Goal: Task Accomplishment & Management: Manage account settings

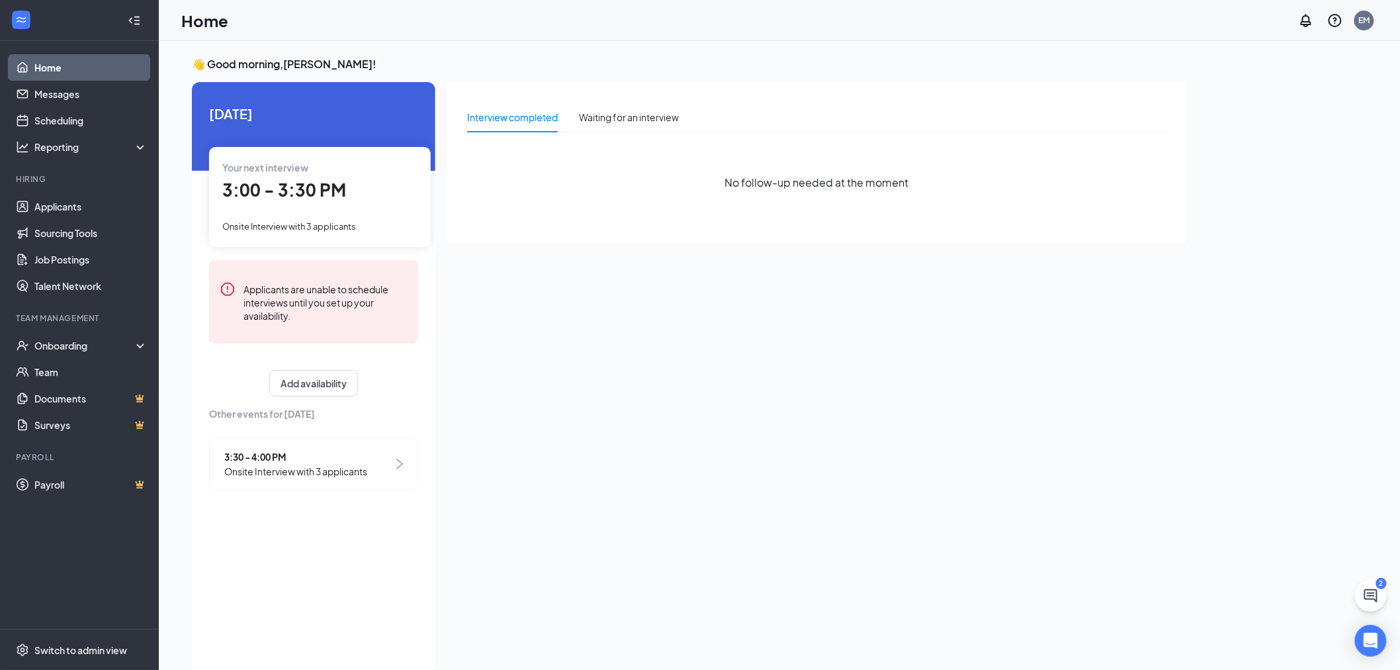
click at [320, 195] on span "3:00 - 3:30 PM" at bounding box center [284, 190] width 124 height 22
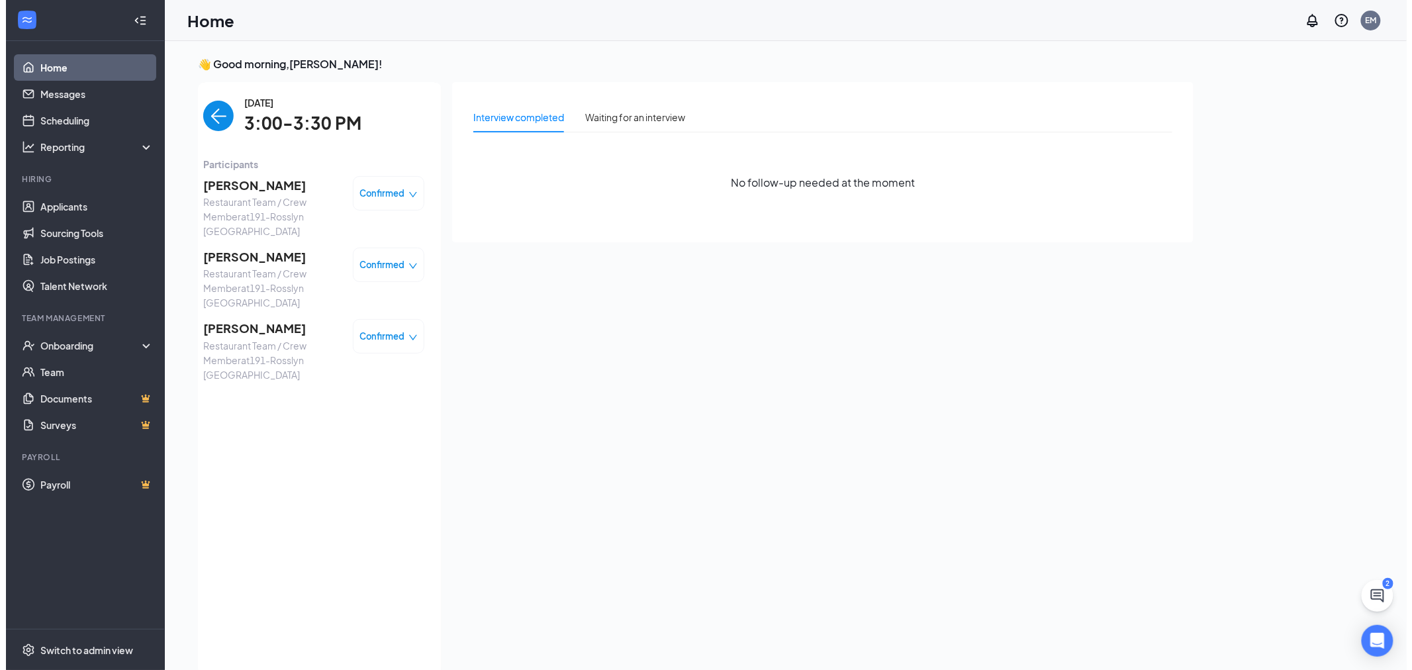
scroll to position [5, 0]
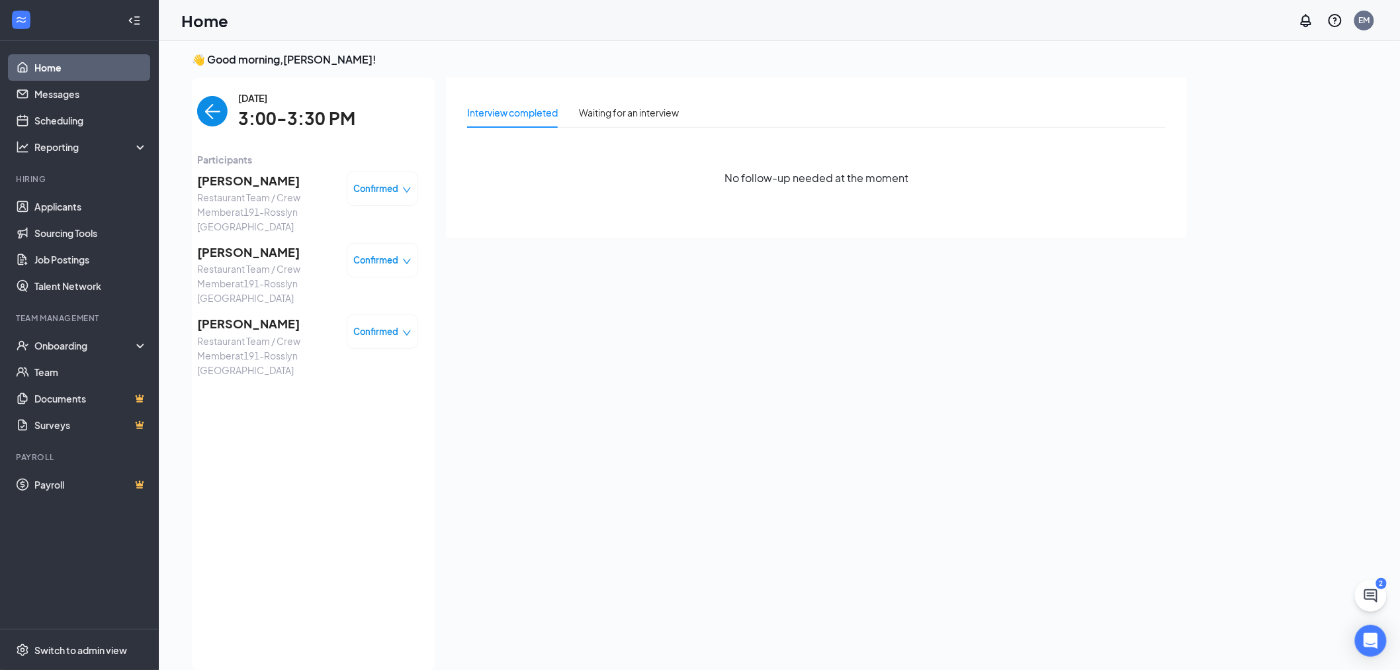
click at [245, 177] on span "[PERSON_NAME]" at bounding box center [266, 180] width 139 height 19
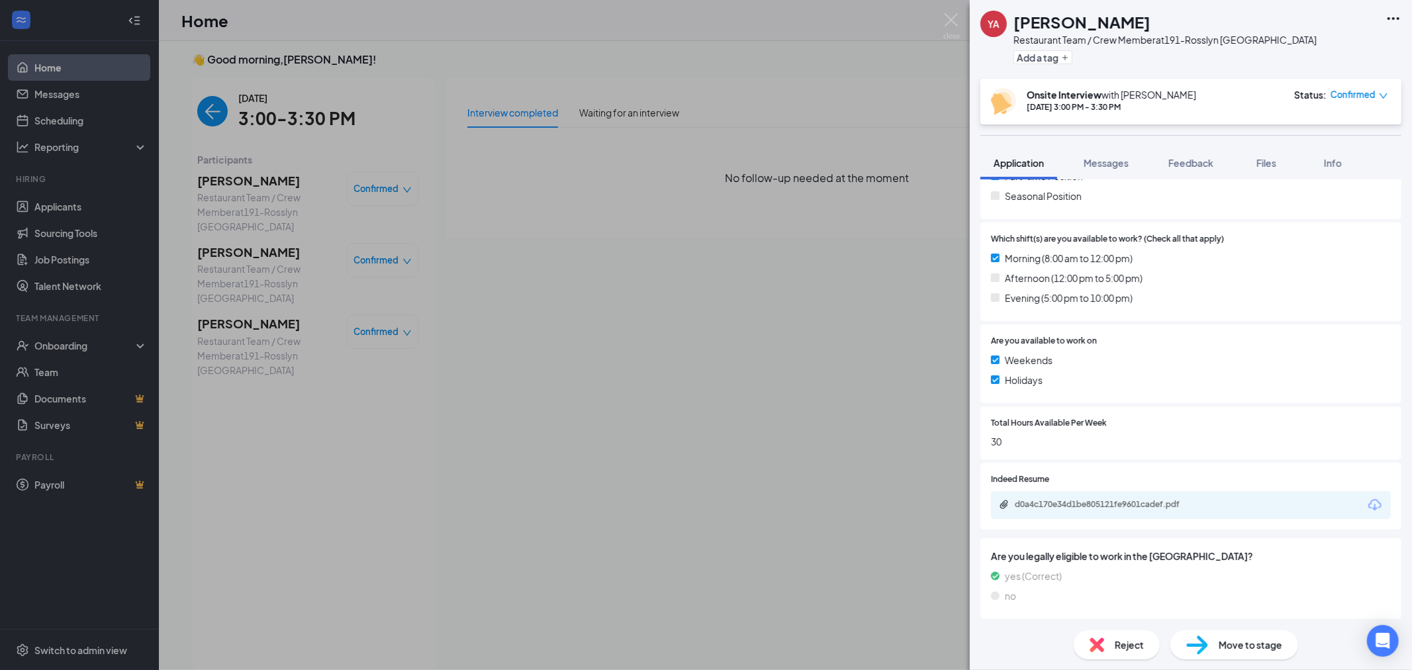
scroll to position [336, 0]
click at [1177, 506] on div "d0a4c170e34d1be805121fe9601cadef.pdf" at bounding box center [1107, 503] width 185 height 11
click at [254, 236] on div "YA [PERSON_NAME] Restaurant Team / Crew Member at 191-[PERSON_NAME] [GEOGRAPHIC…" at bounding box center [706, 335] width 1412 height 670
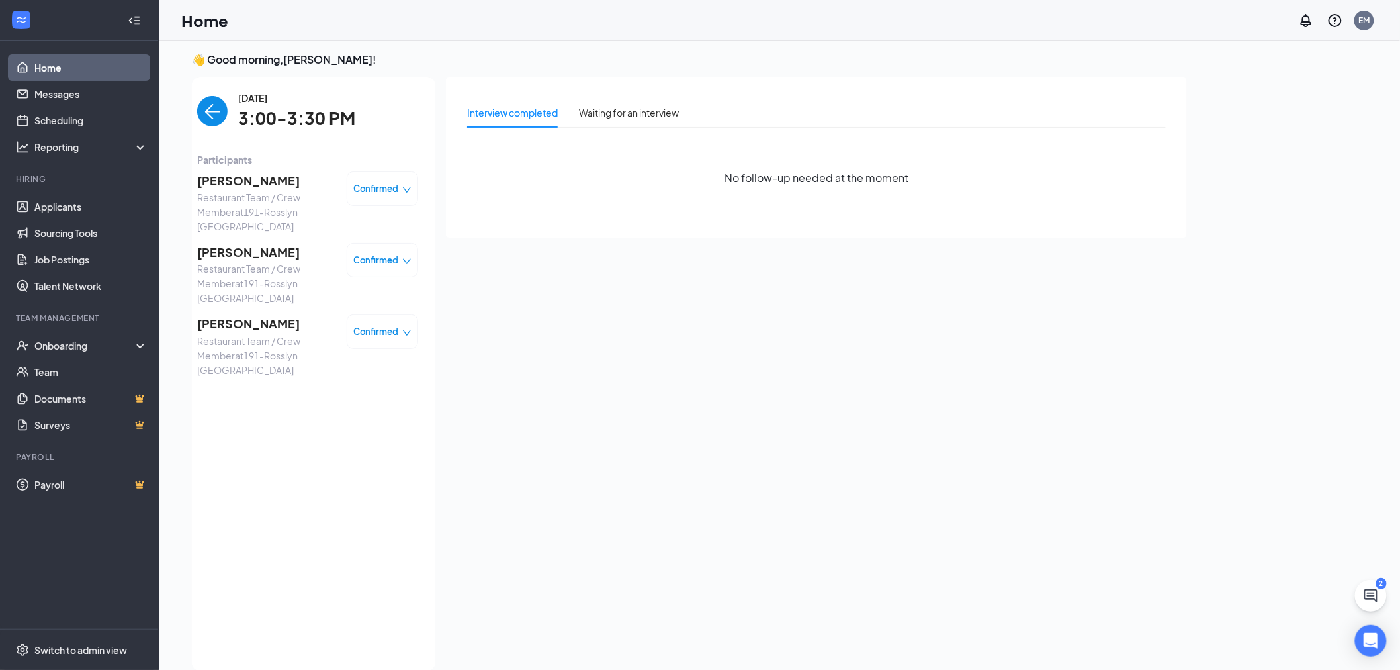
click at [254, 243] on span "[PERSON_NAME]" at bounding box center [266, 252] width 139 height 19
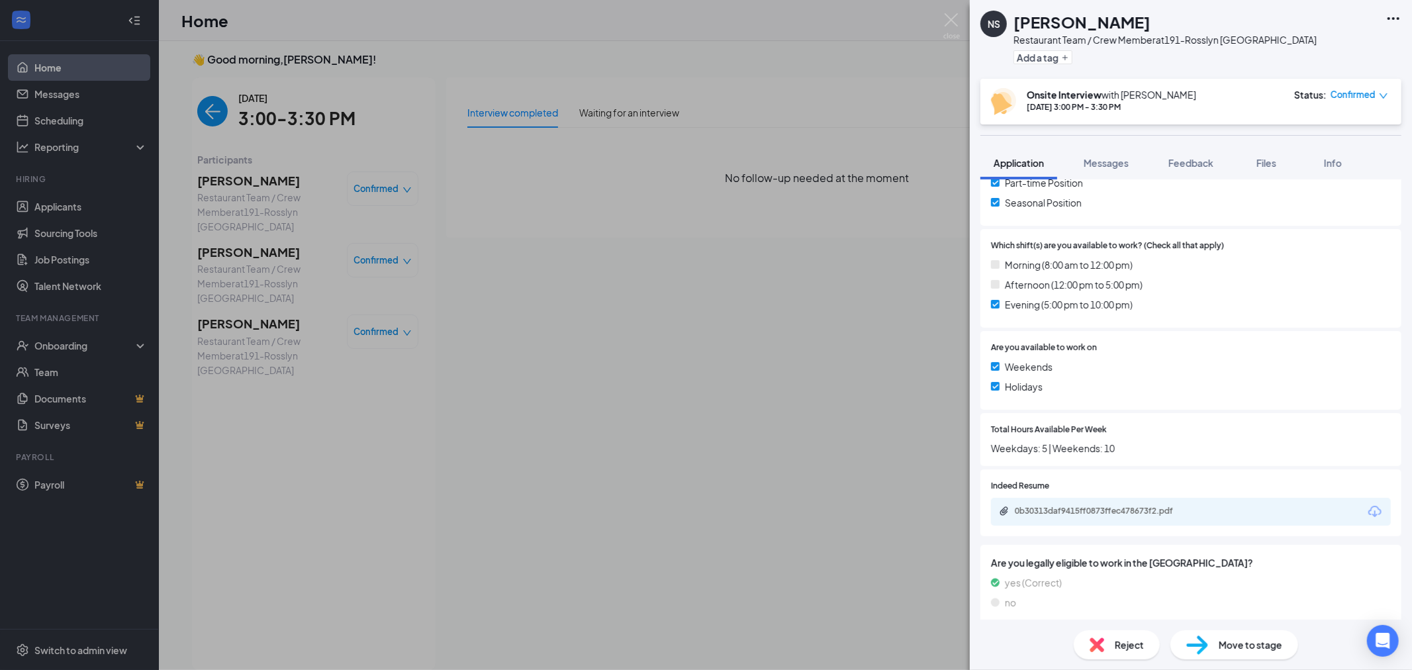
scroll to position [374, 0]
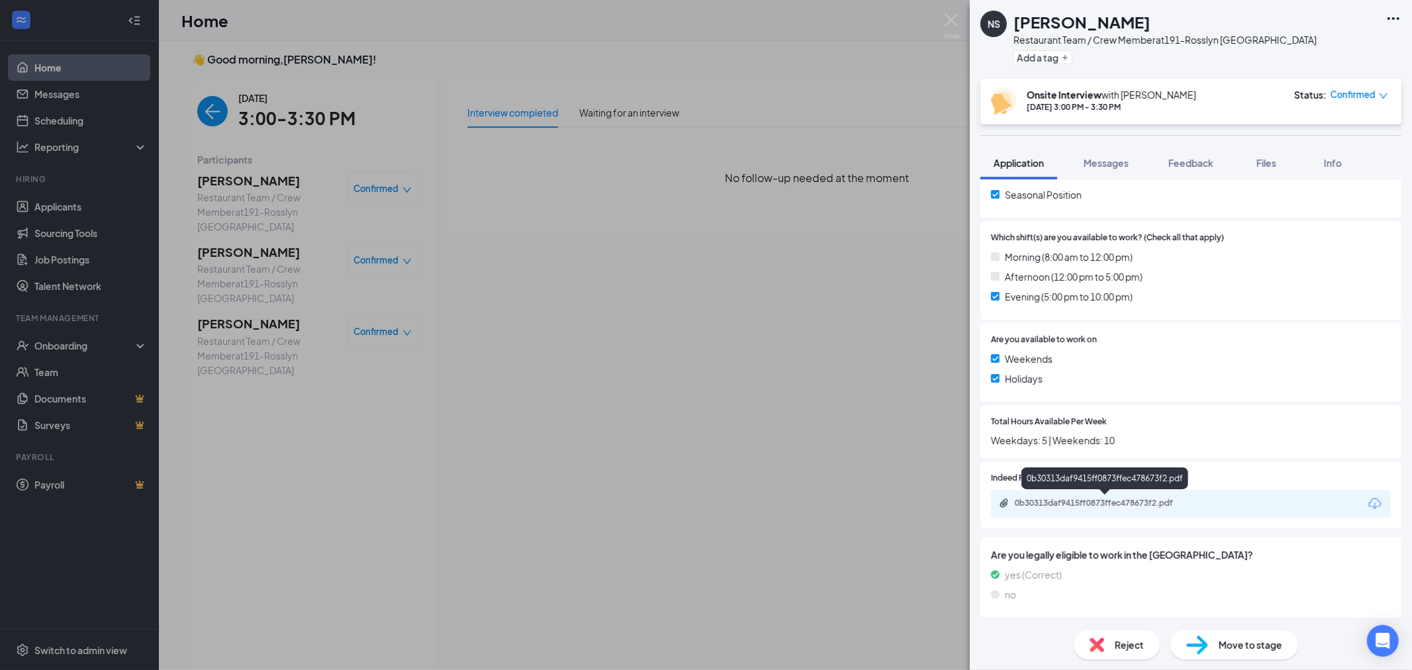
click at [1146, 506] on div "0b30313daf9415ff0873ffec478673f2.pdf" at bounding box center [1107, 503] width 185 height 11
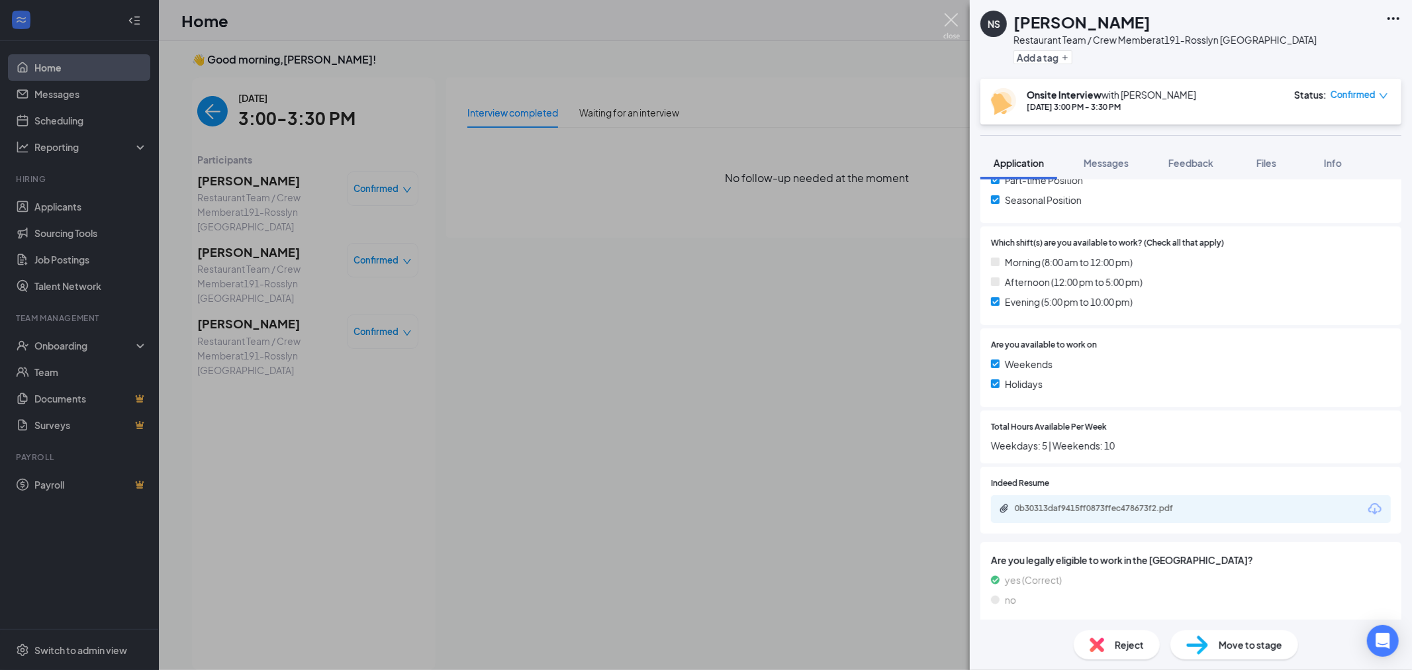
click at [956, 18] on img at bounding box center [951, 26] width 17 height 26
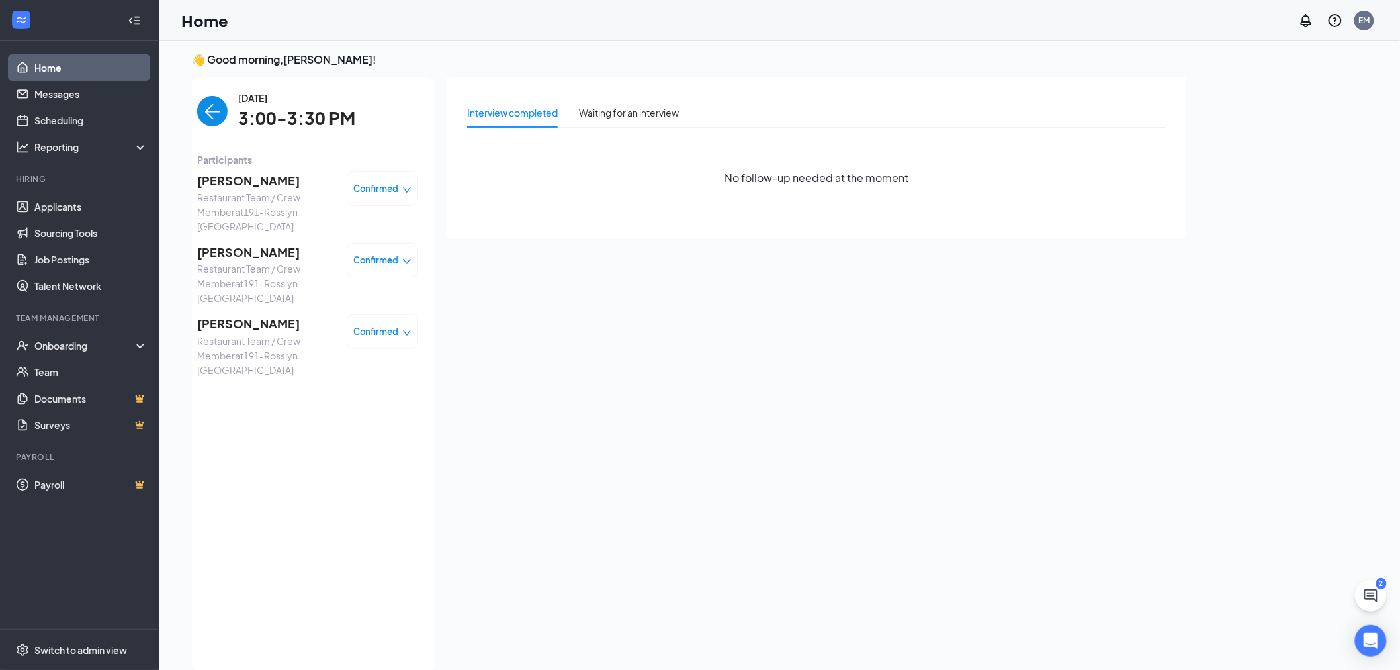
click at [260, 314] on span "[PERSON_NAME]" at bounding box center [266, 323] width 139 height 19
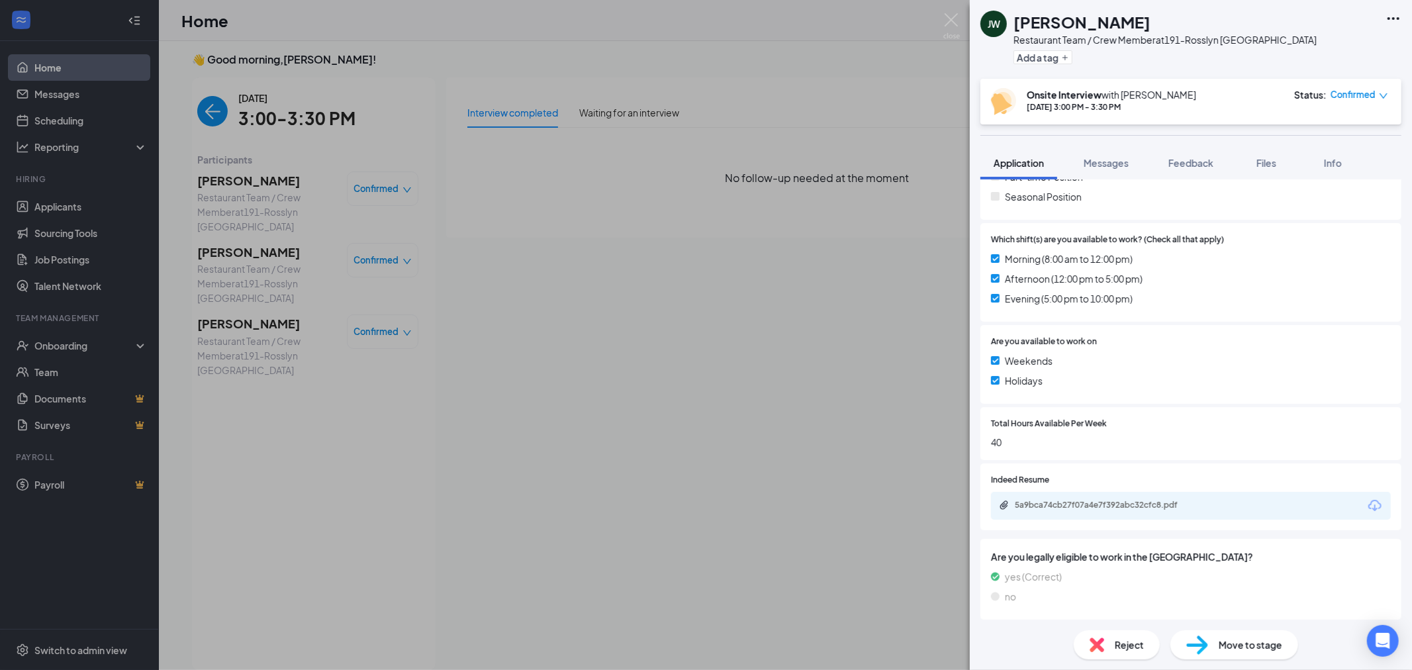
scroll to position [374, 0]
click at [1159, 500] on div "5a9bca74cb27f07a4e7f392abc32cfc8.pdf" at bounding box center [1107, 503] width 185 height 11
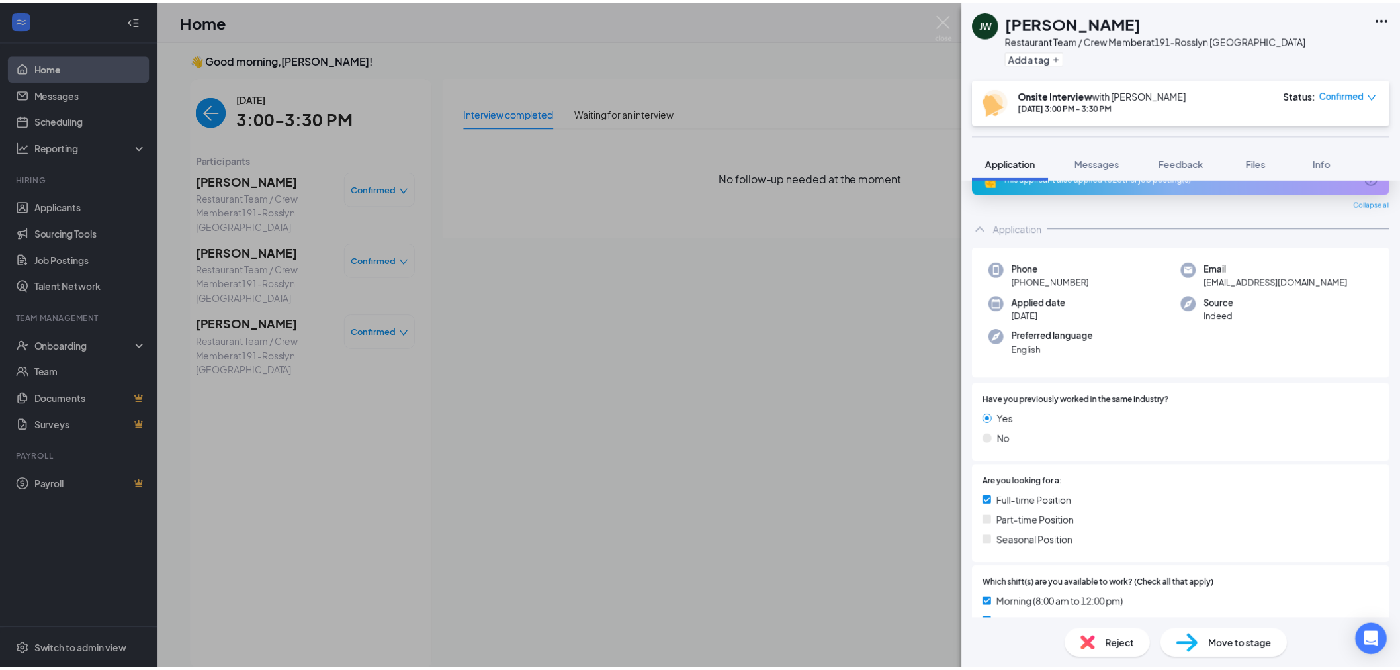
scroll to position [1, 0]
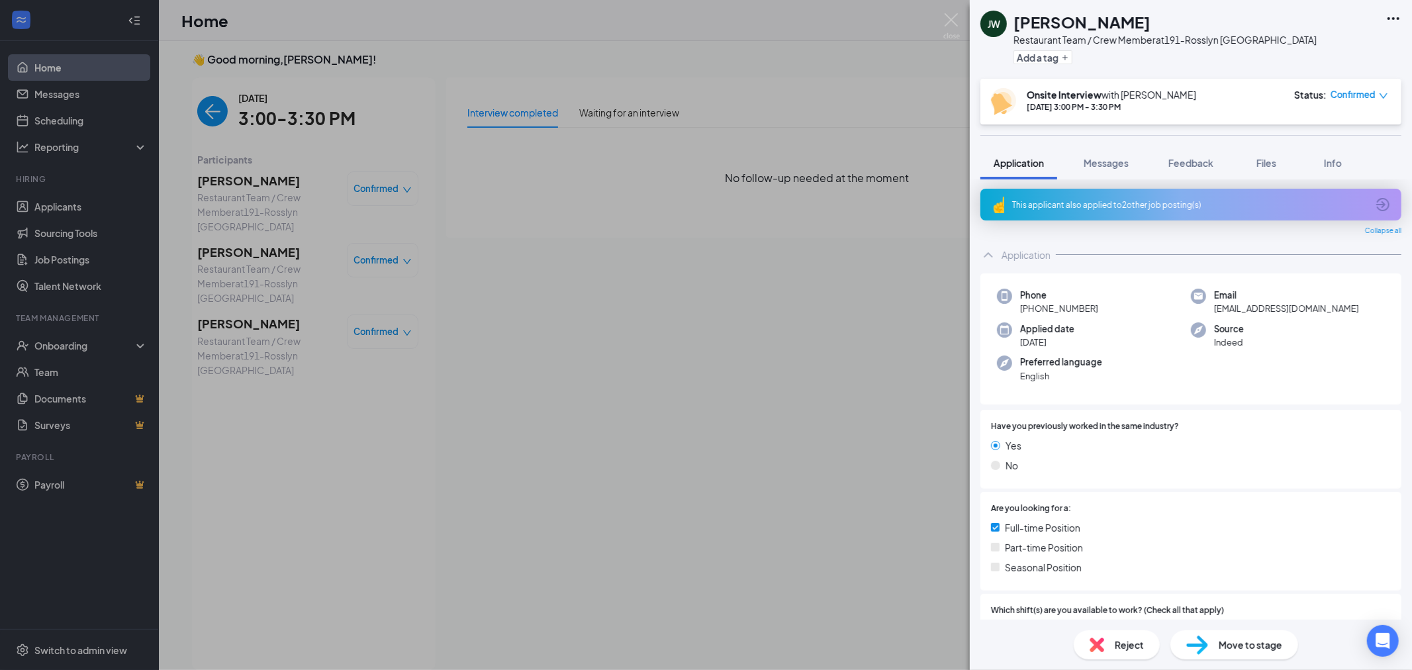
click at [300, 490] on div "[PERSON_NAME] Restaurant Team / Crew Member at 191-Rosslyn [GEOGRAPHIC_DATA] Ad…" at bounding box center [706, 335] width 1412 height 670
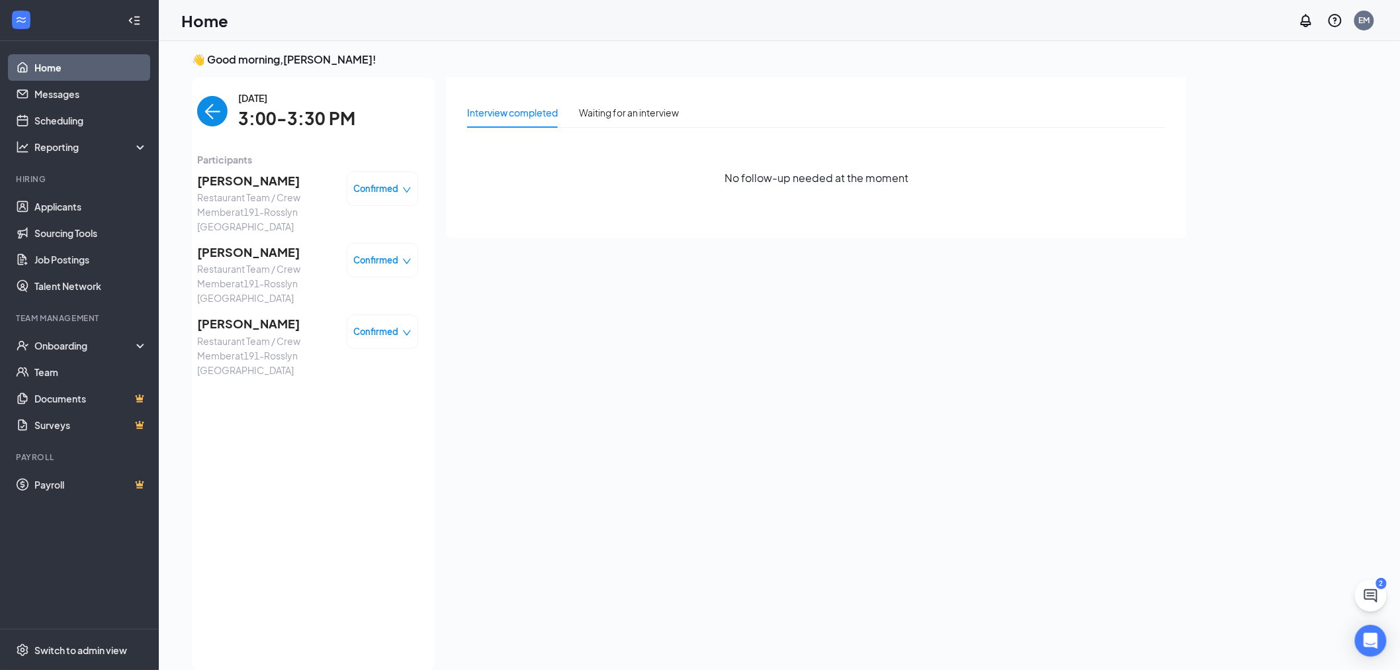
click at [251, 188] on span "[PERSON_NAME]" at bounding box center [266, 180] width 139 height 19
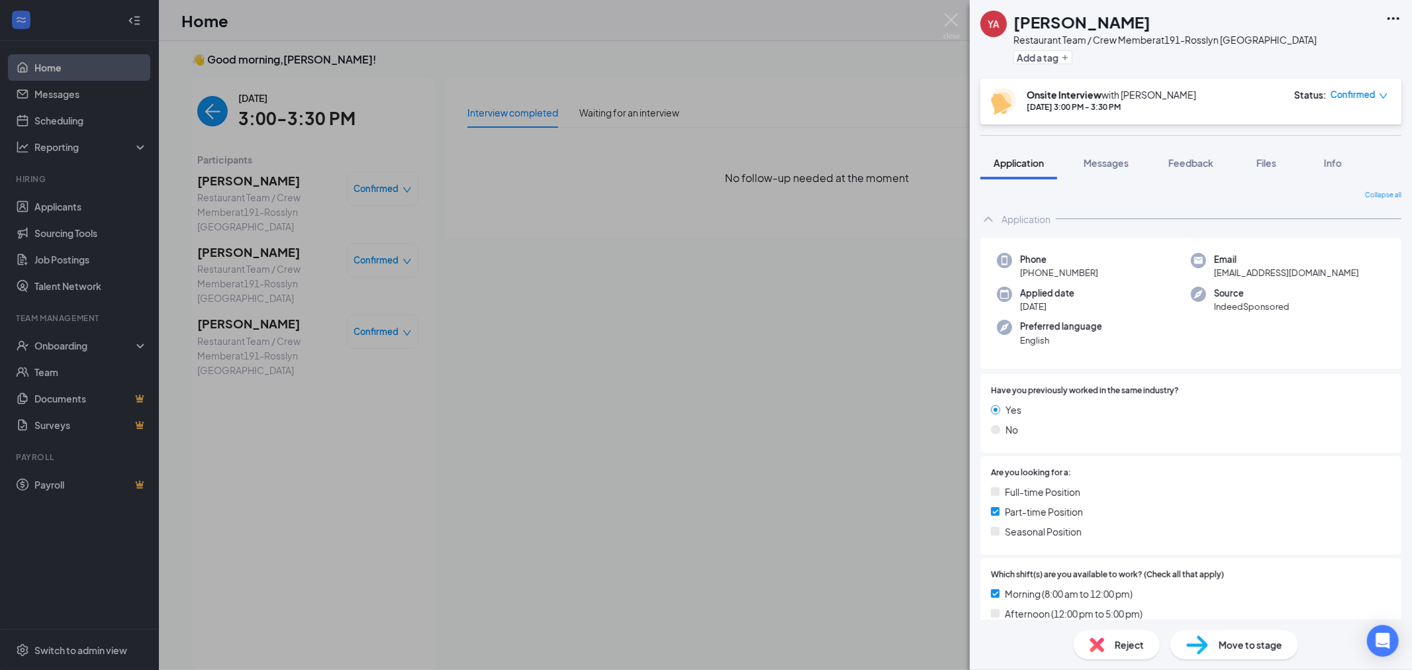
click at [665, 332] on div "YA [PERSON_NAME] Restaurant Team / Crew Member at 191-[PERSON_NAME] [GEOGRAPHIC…" at bounding box center [706, 335] width 1412 height 670
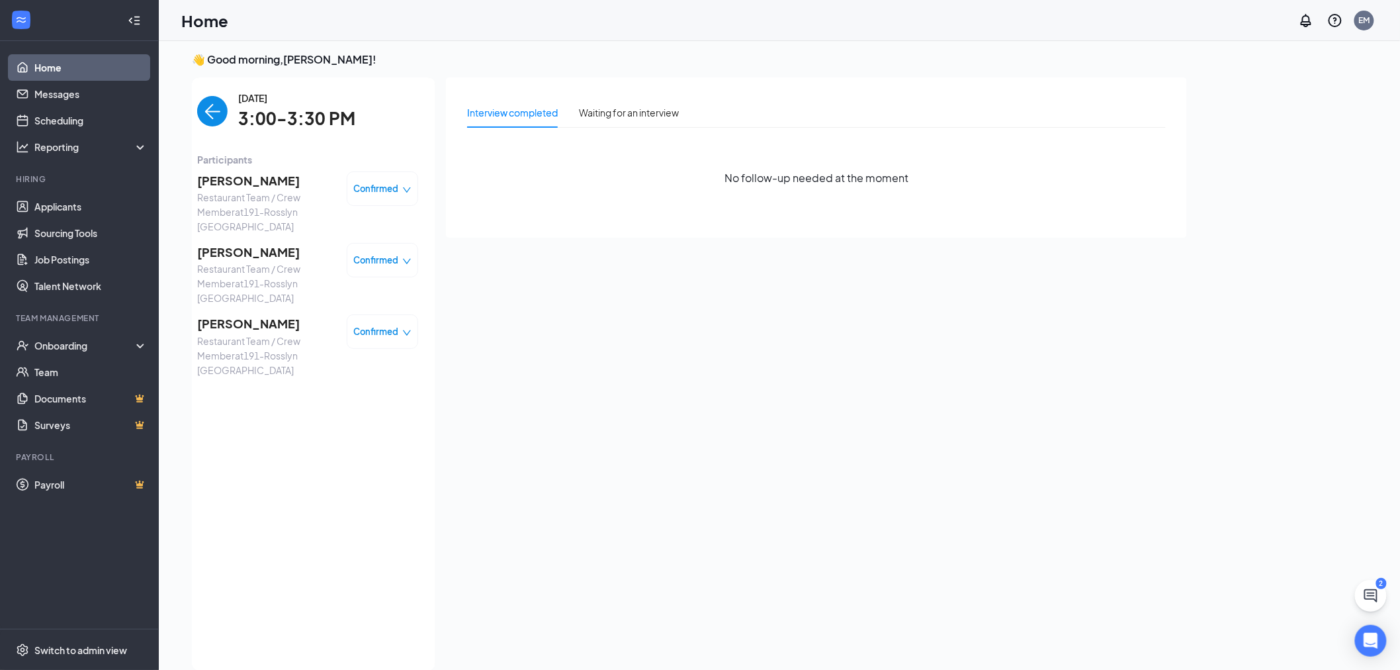
click at [267, 261] on span "Restaurant Team / Crew Member at 191-Rosslyn [GEOGRAPHIC_DATA]" at bounding box center [266, 283] width 139 height 44
click at [253, 243] on span "[PERSON_NAME]" at bounding box center [266, 252] width 139 height 19
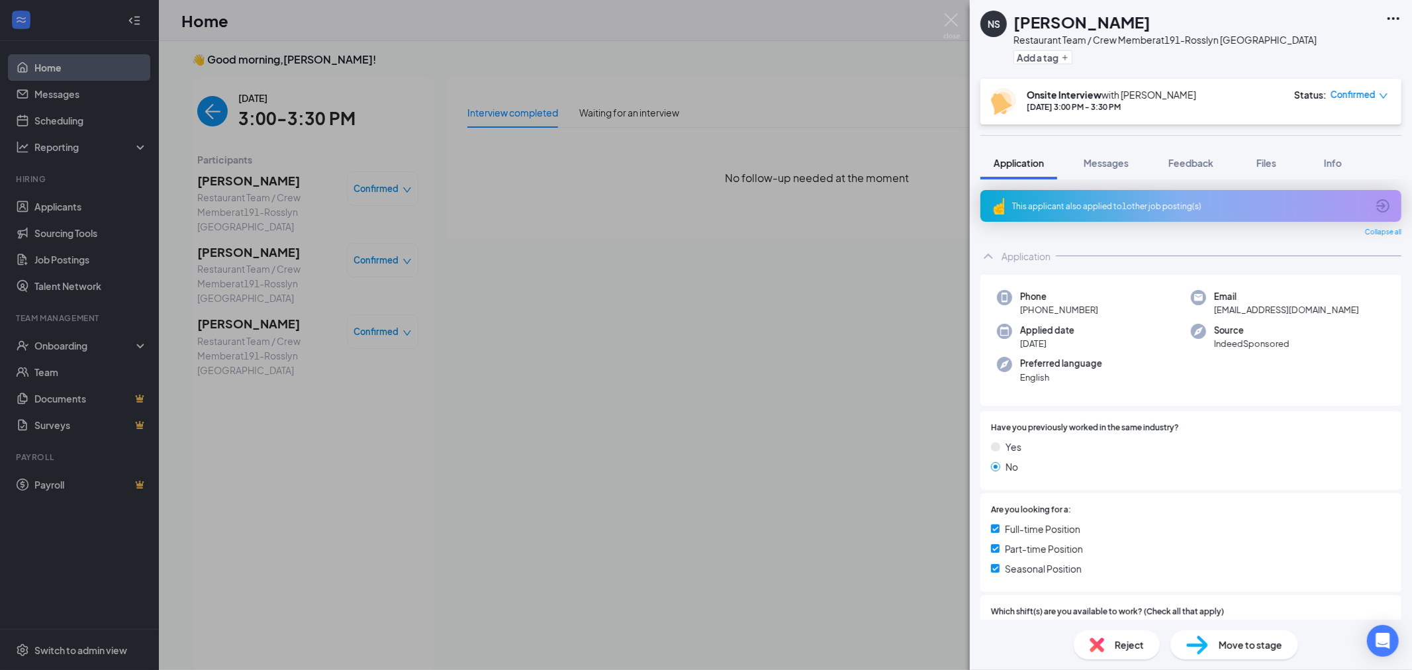
click at [373, 397] on div "NS Noor Shahid Restaurant Team / Crew Member at 191-Rosslyn VA Add a tag Onsite…" at bounding box center [706, 335] width 1412 height 670
